Goal: Information Seeking & Learning: Learn about a topic

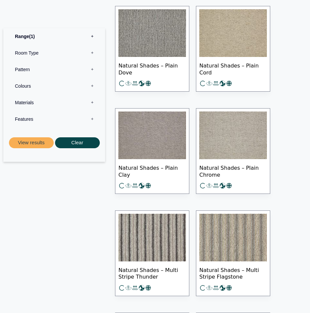
scroll to position [1225, 0]
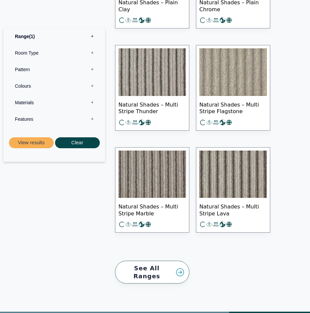
click at [173, 269] on link "See All Ranges" at bounding box center [152, 272] width 74 height 23
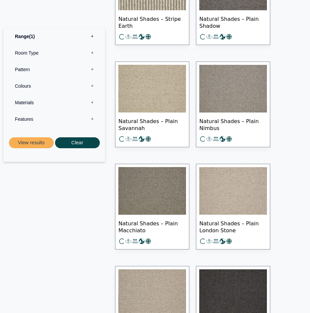
scroll to position [662, 0]
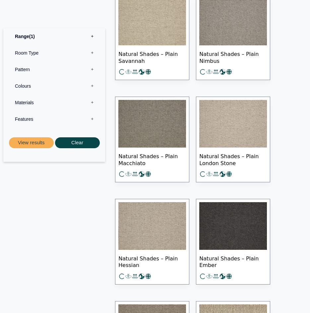
click at [227, 214] on img at bounding box center [233, 226] width 68 height 48
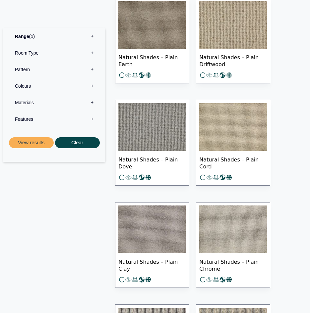
scroll to position [960, 0]
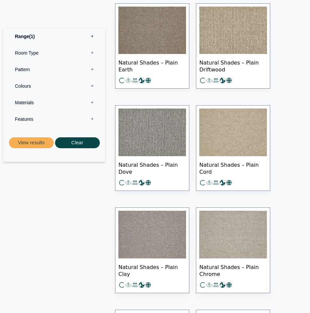
click at [234, 131] on img at bounding box center [233, 133] width 68 height 48
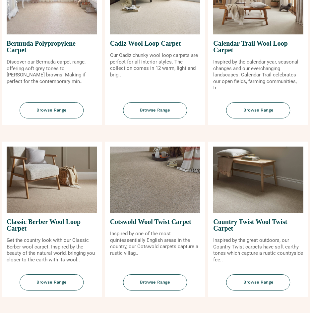
scroll to position [364, 0]
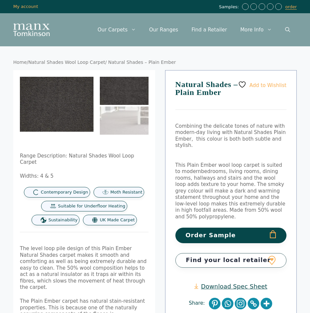
click at [127, 94] on img at bounding box center [124, 91] width 49 height 28
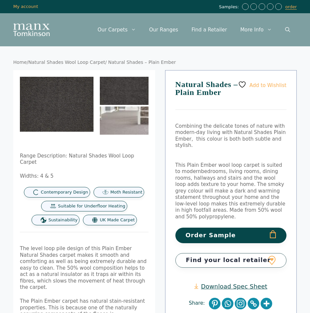
click at [120, 116] on img at bounding box center [124, 121] width 49 height 28
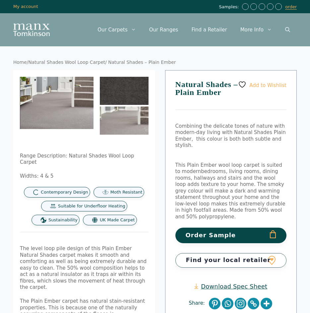
click at [123, 94] on img at bounding box center [124, 91] width 49 height 28
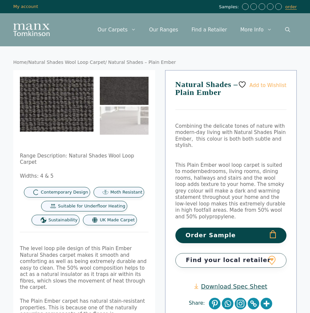
click at [58, 96] on img at bounding box center [52, 125] width 265 height 199
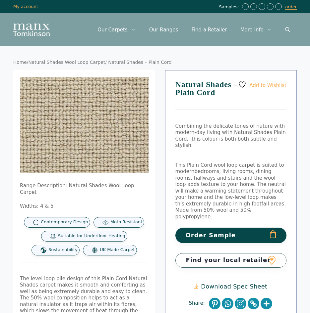
click at [94, 133] on img at bounding box center [72, 116] width 265 height 199
